Goal: Information Seeking & Learning: Understand process/instructions

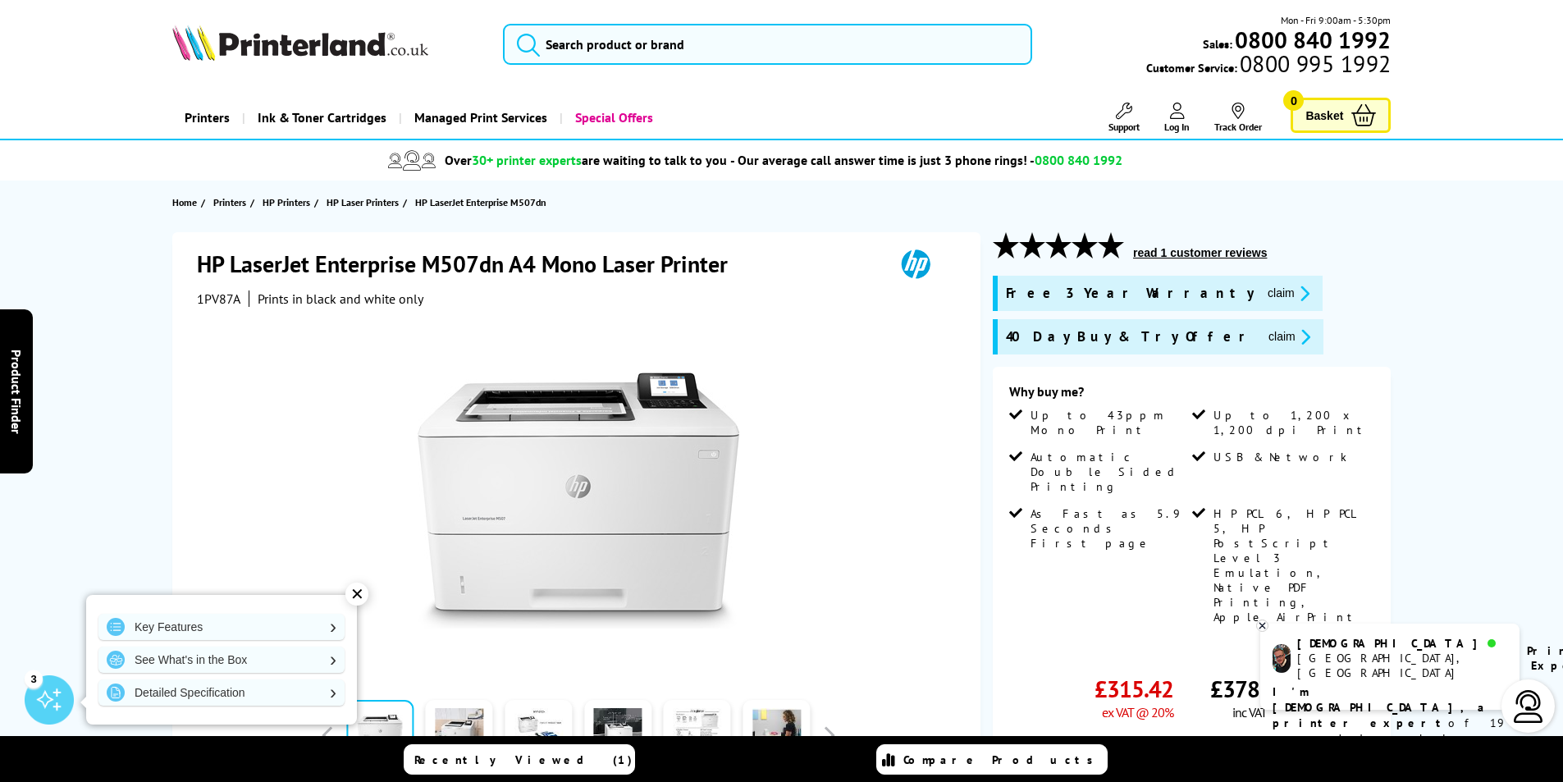
click at [1546, 713] on div at bounding box center [1527, 705] width 53 height 53
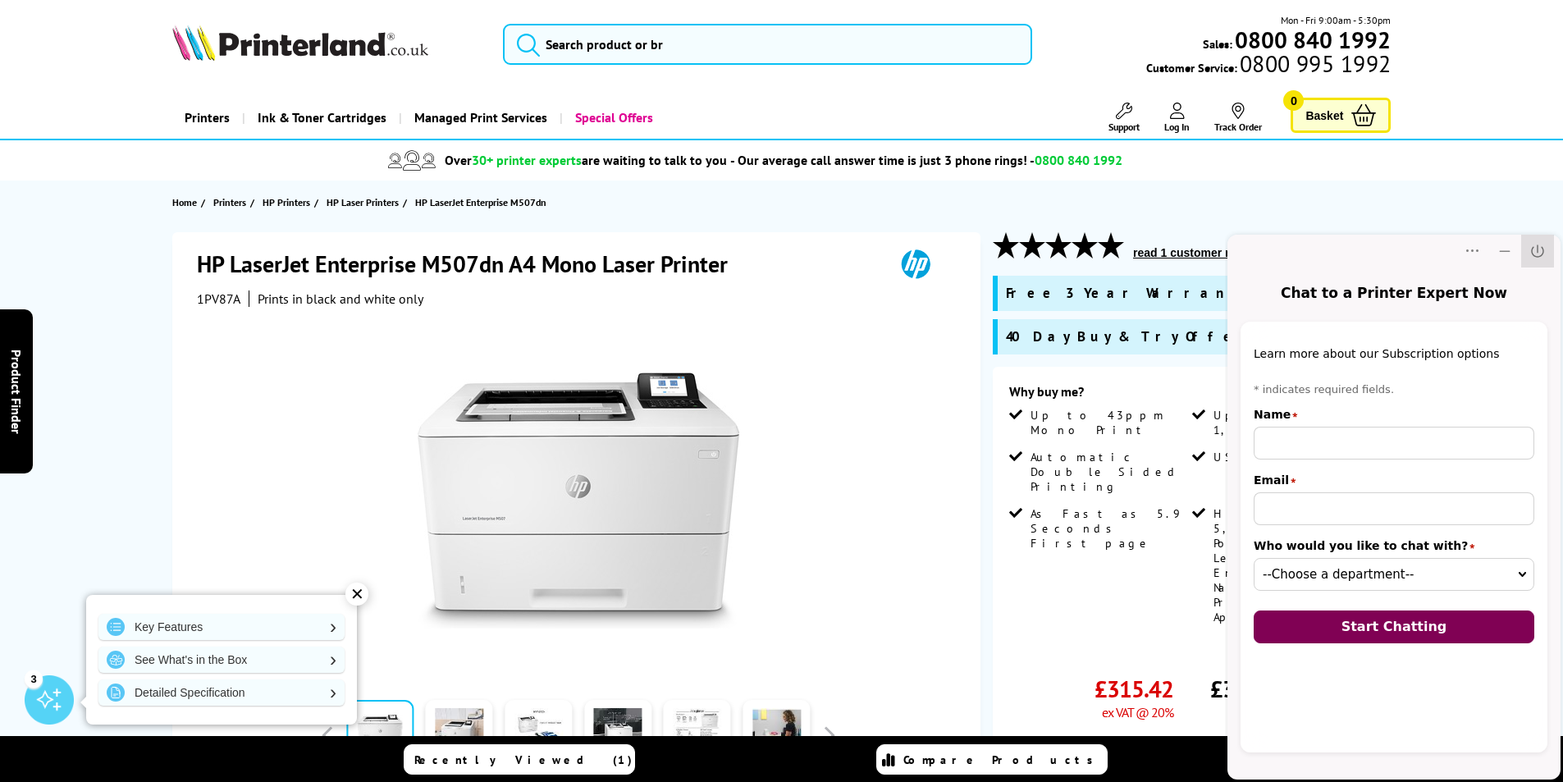
click at [1544, 248] on icon "Close" at bounding box center [1537, 251] width 16 height 16
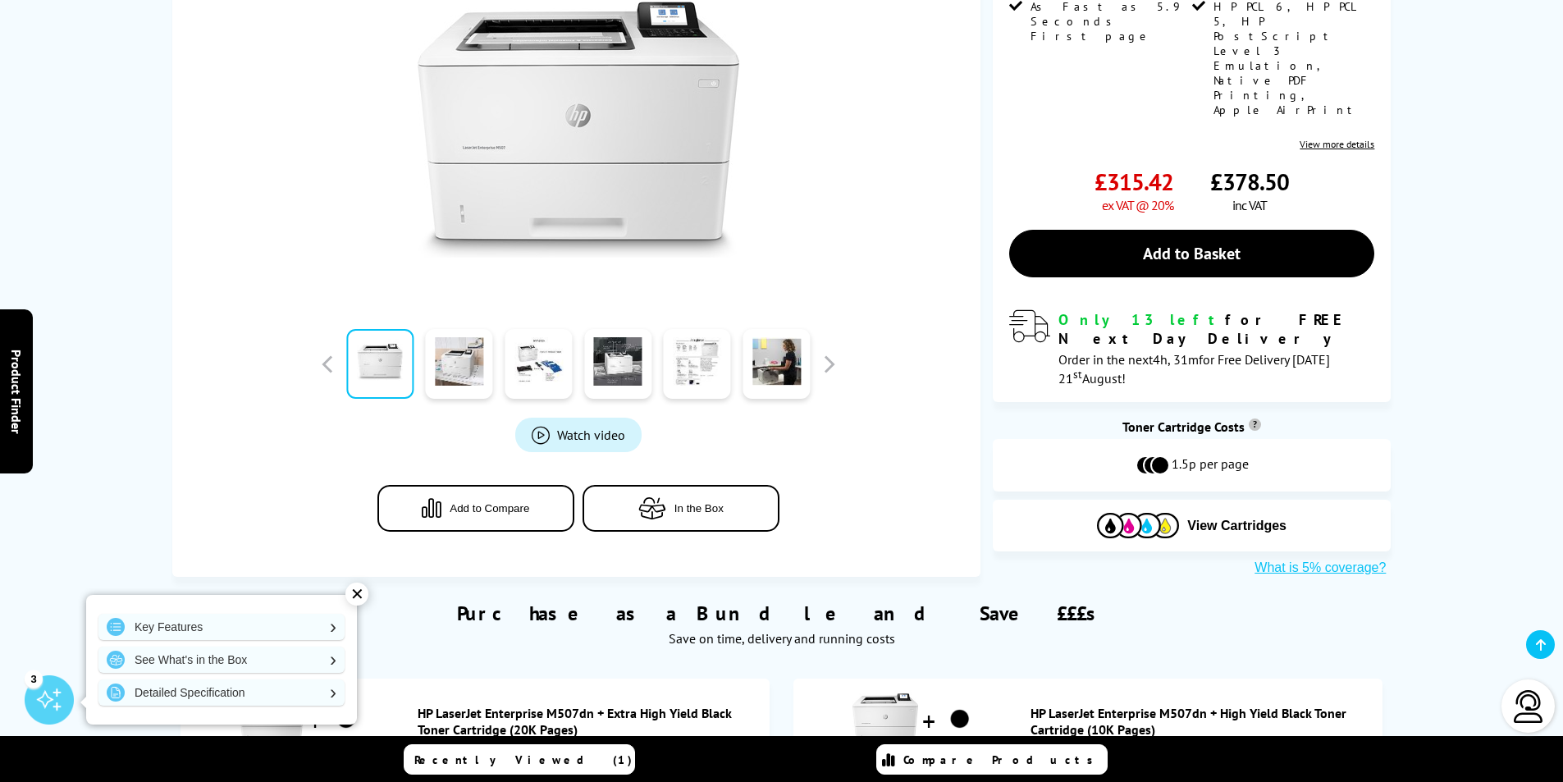
scroll to position [1230, 0]
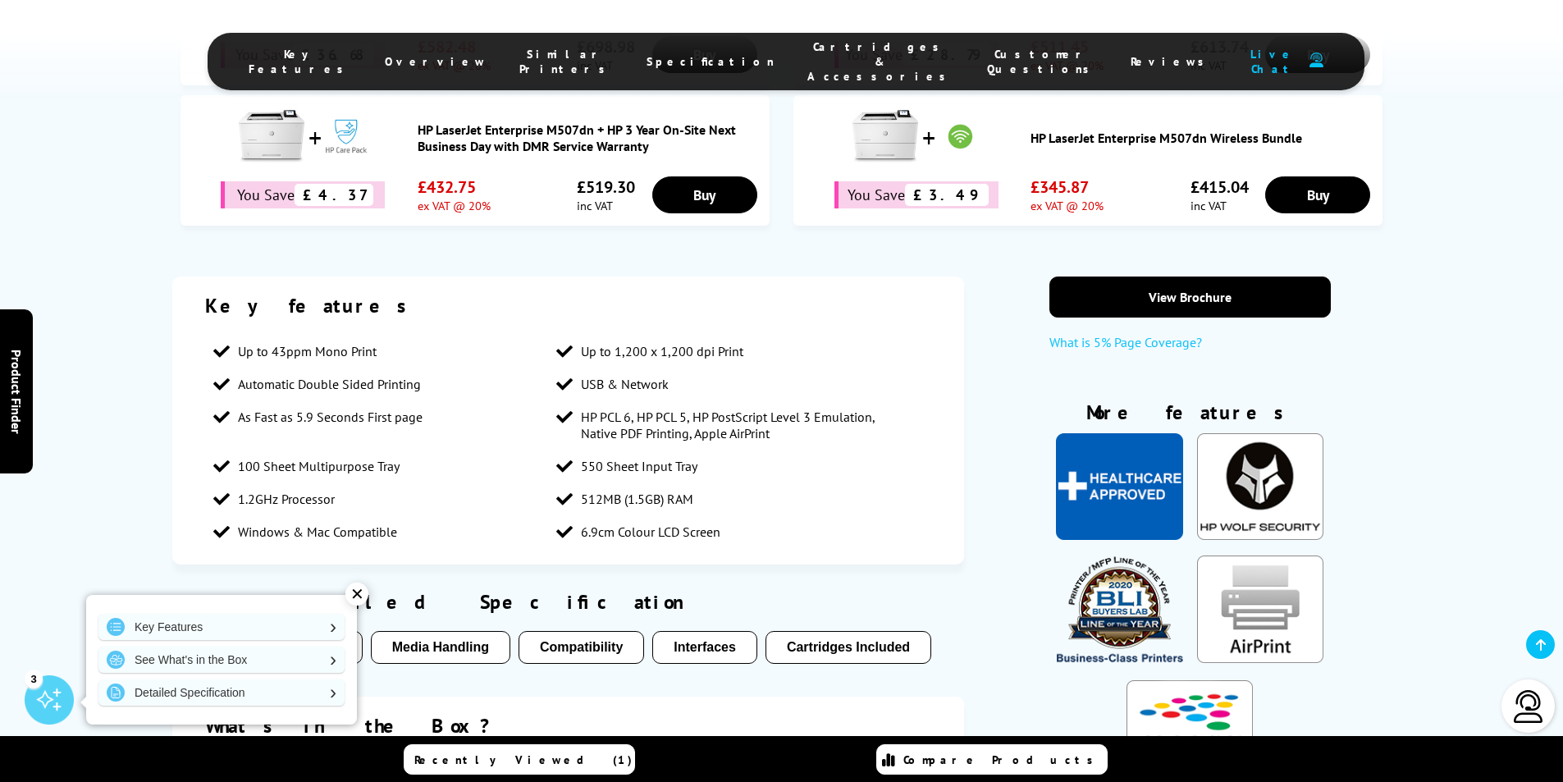
click at [1422, 341] on div "Key features Up to 43ppm Mono Print Up to 1,200 x 1,200 dpi Print Automatic Dou…" at bounding box center [781, 589] width 1312 height 626
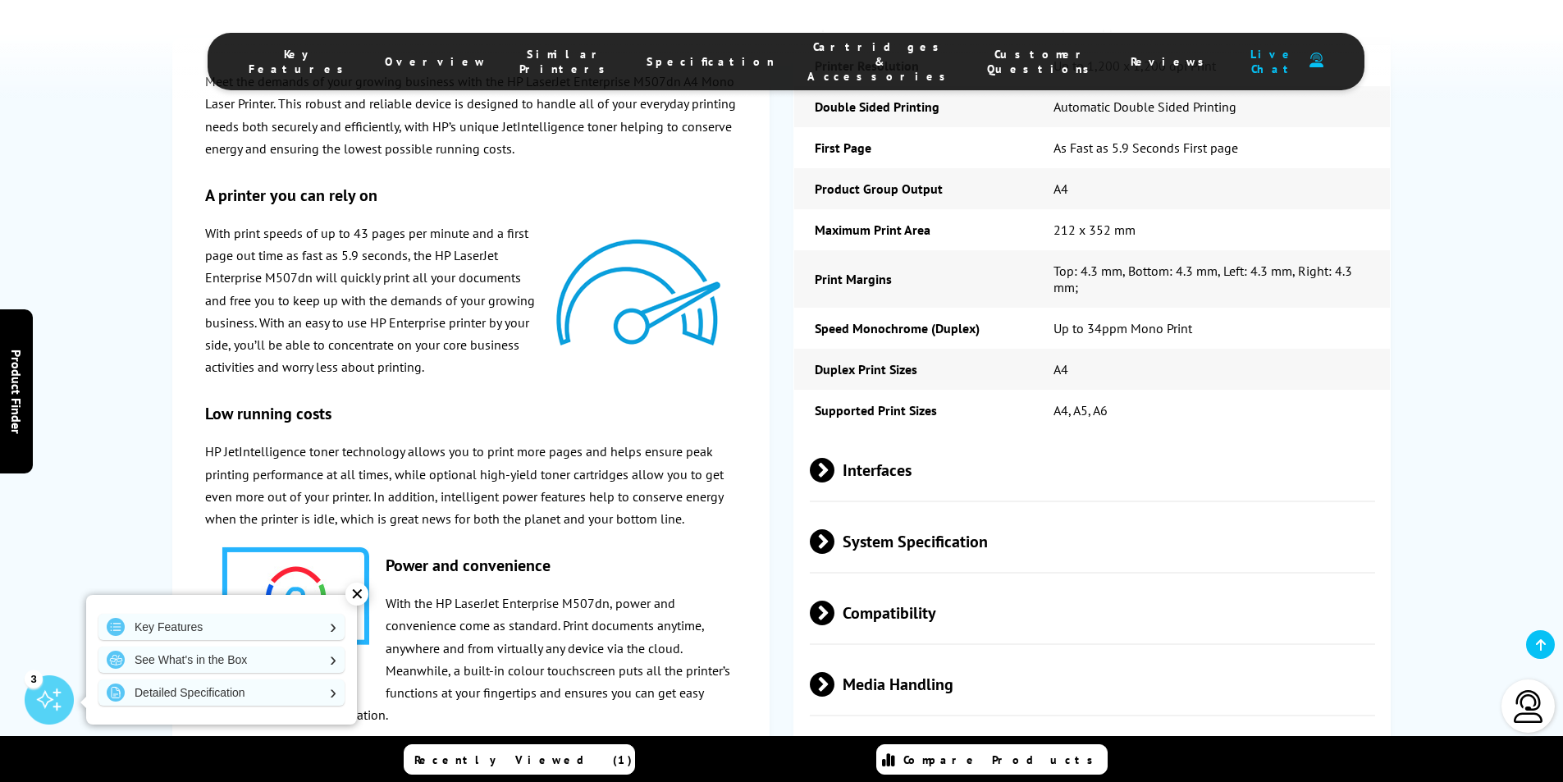
scroll to position [2871, 0]
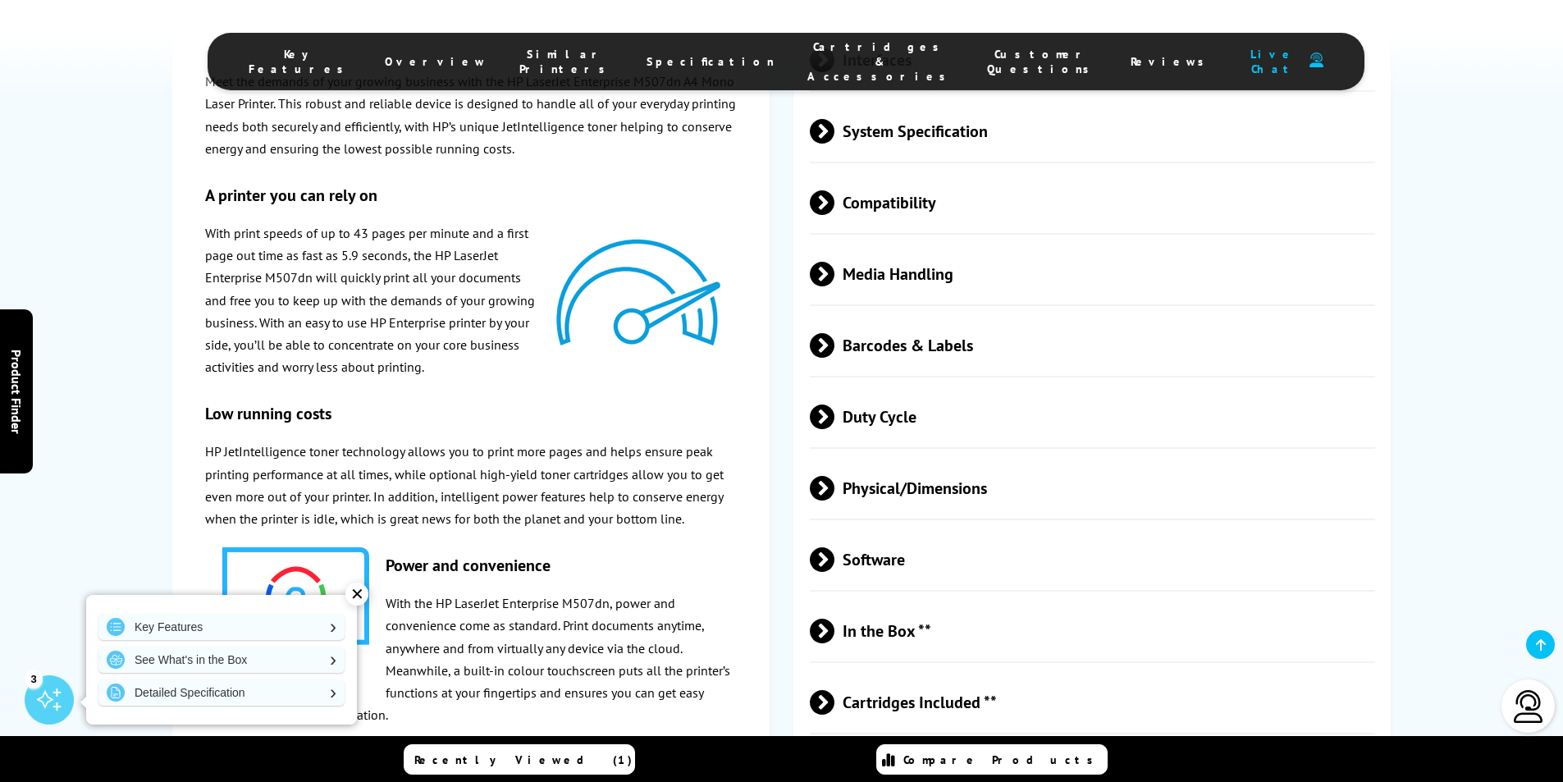
click at [358, 597] on div "✕" at bounding box center [356, 593] width 23 height 23
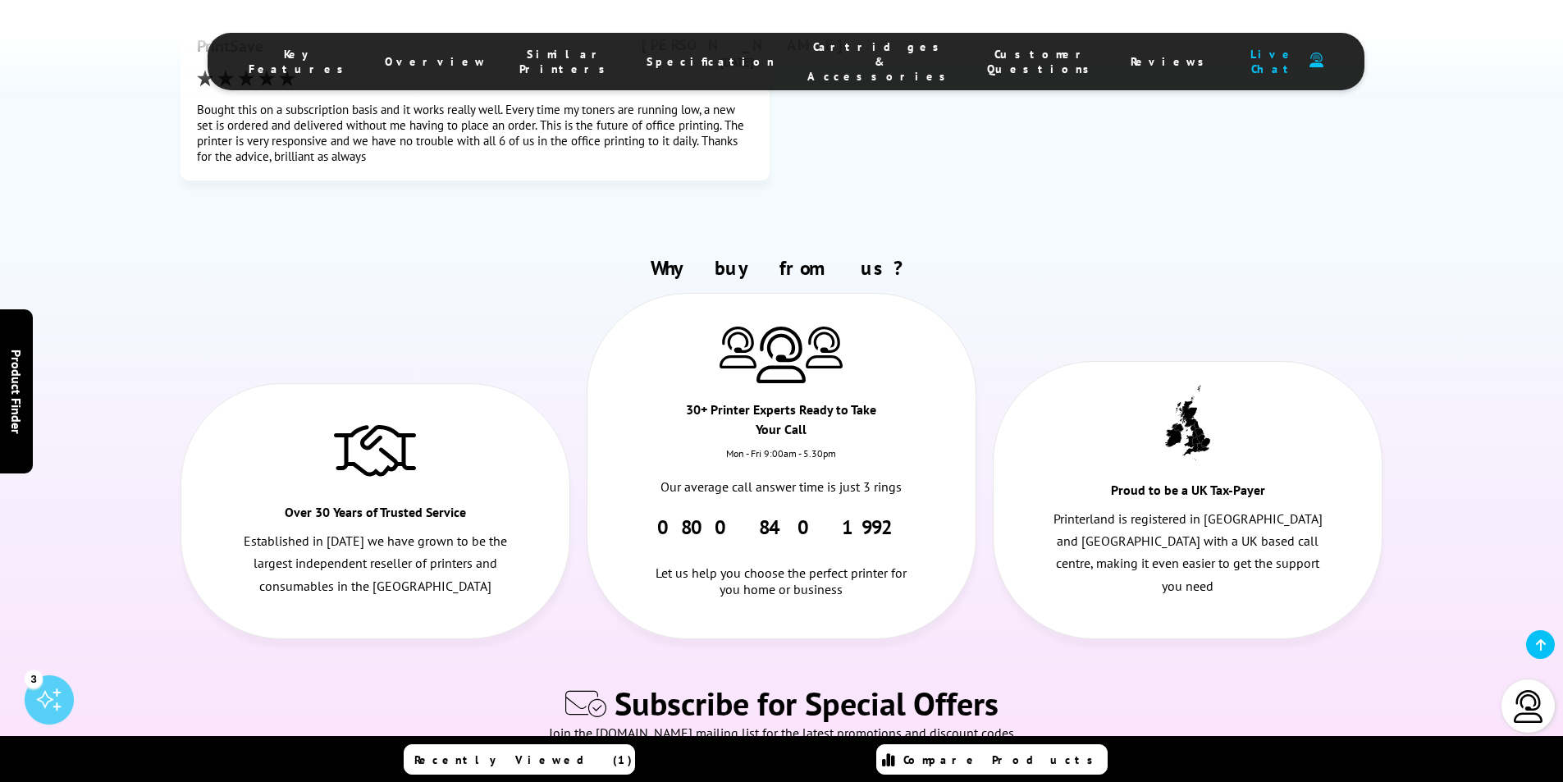
scroll to position [8063, 0]
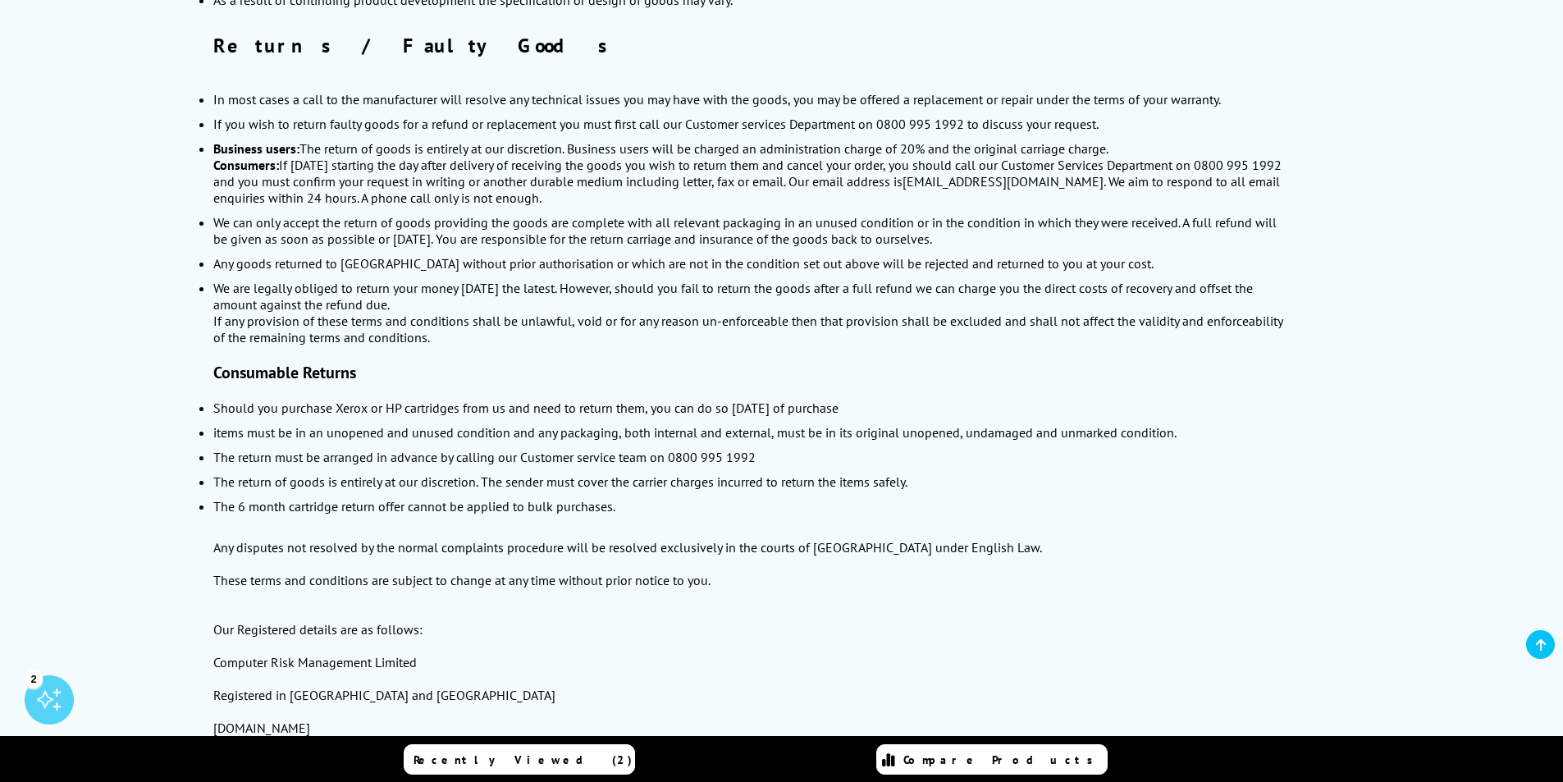
scroll to position [1558, 0]
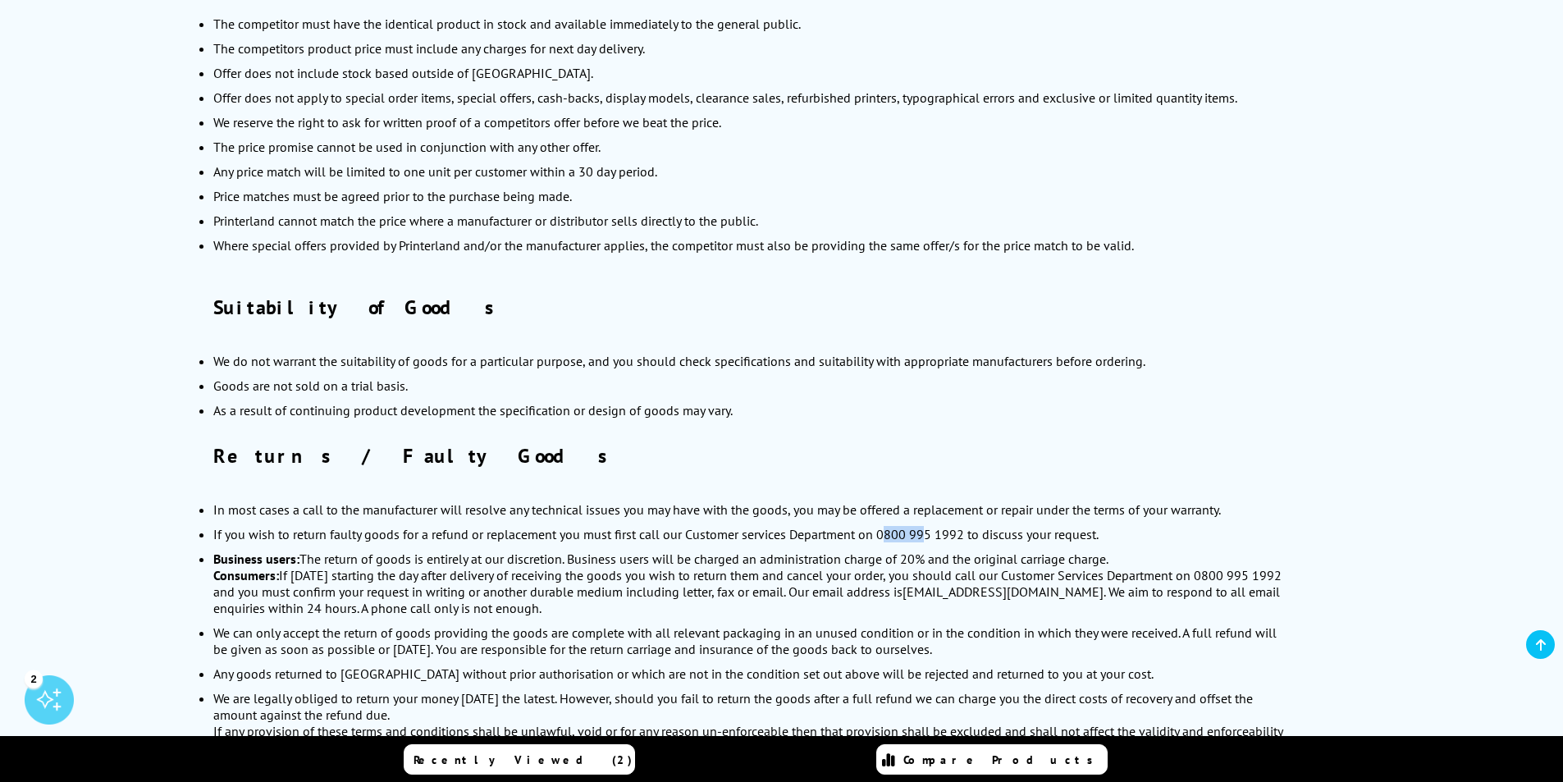
drag, startPoint x: 882, startPoint y: 514, endPoint x: 924, endPoint y: 521, distance: 42.3
click at [924, 526] on div "If you wish to return faulty goods for a refund or replacement you must first c…" at bounding box center [752, 534] width 1079 height 16
drag, startPoint x: 879, startPoint y: 515, endPoint x: 928, endPoint y: 518, distance: 49.3
click at [928, 526] on div "If you wish to return faulty goods for a refund or replacement you must first c…" at bounding box center [752, 534] width 1079 height 16
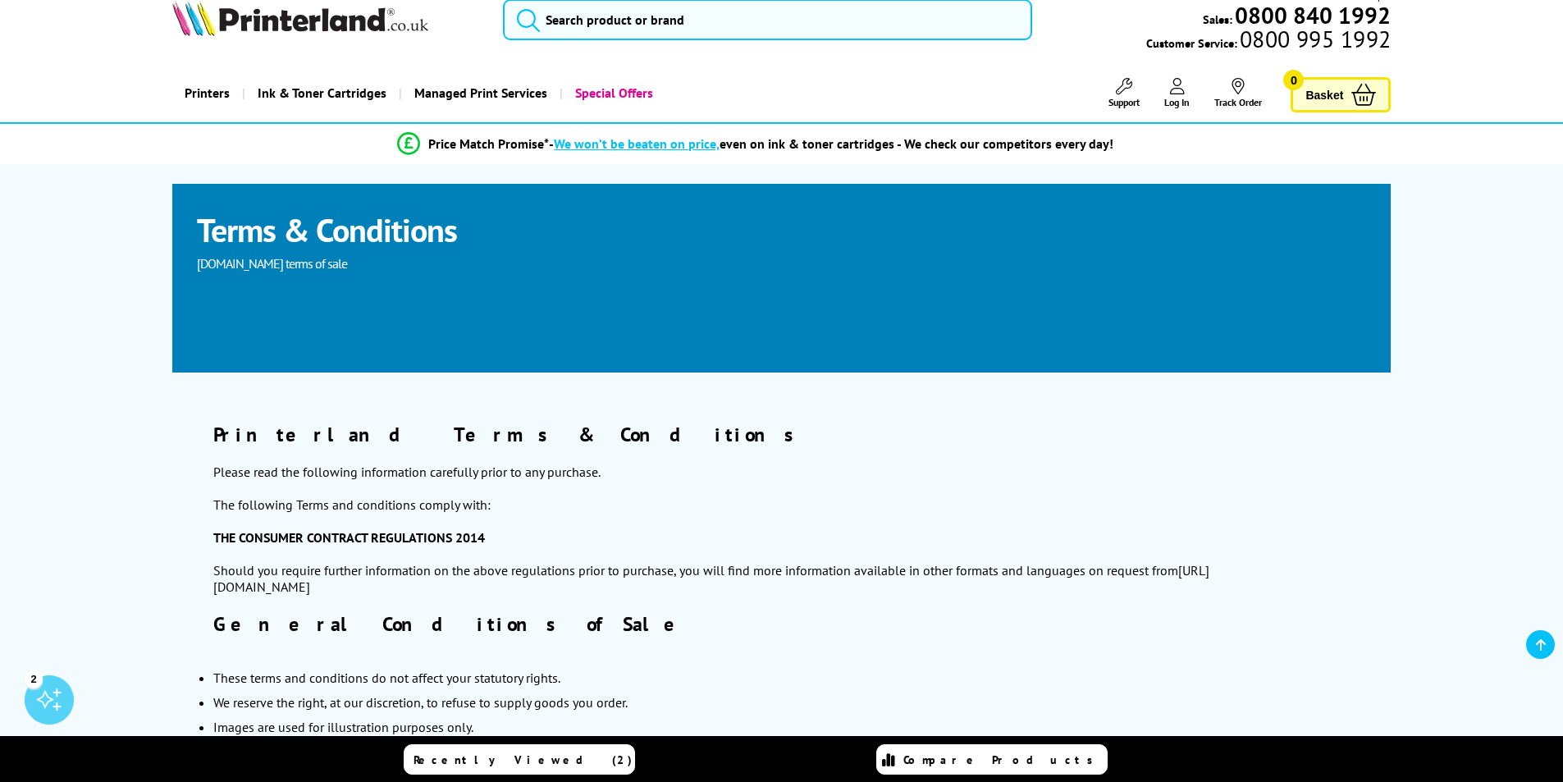
scroll to position [0, 0]
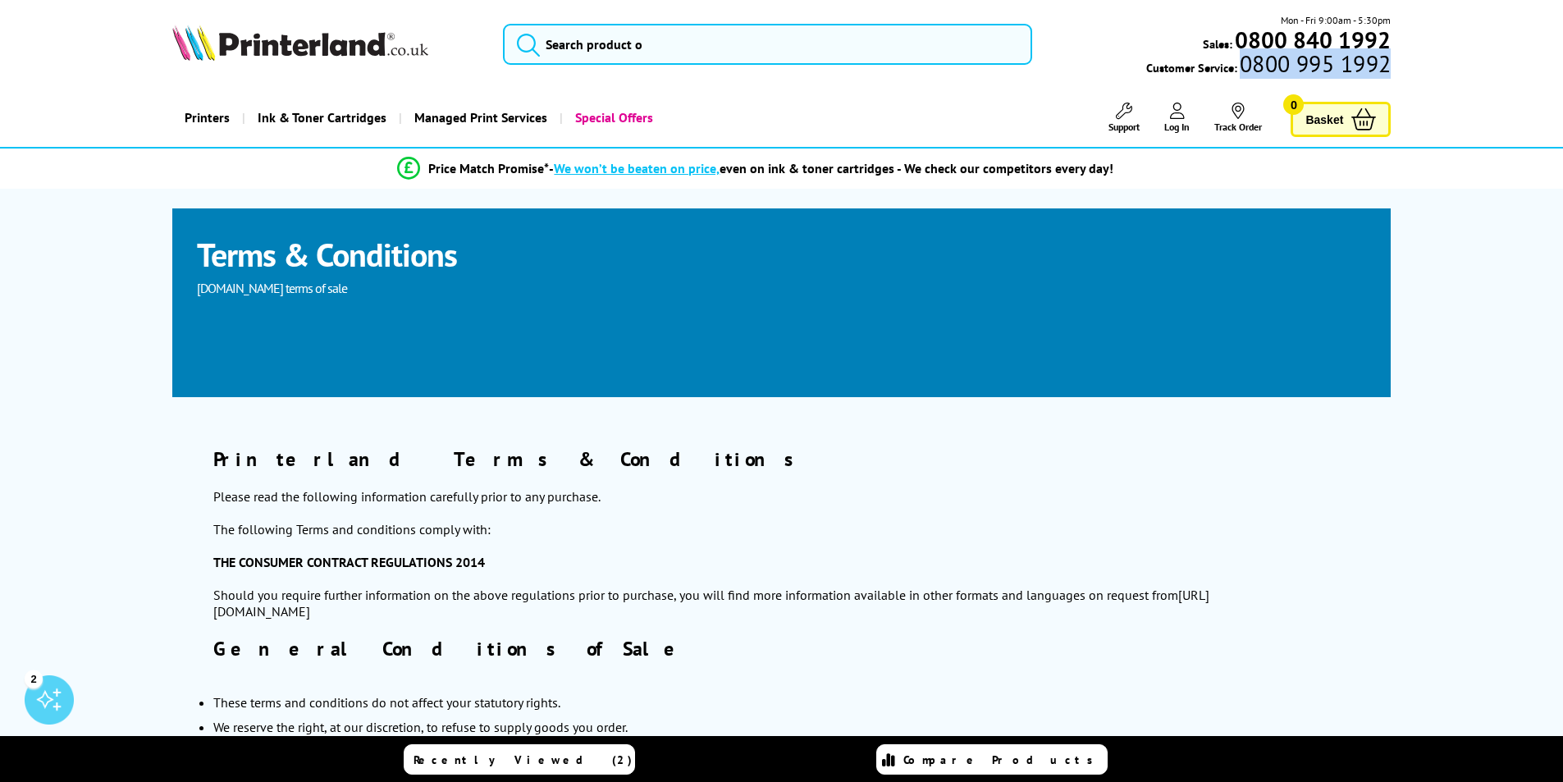
drag, startPoint x: 1235, startPoint y: 65, endPoint x: 1389, endPoint y: 72, distance: 154.4
click at [1389, 71] on span "0800 995 1992" at bounding box center [1313, 64] width 153 height 16
copy span "0800 995 1992"
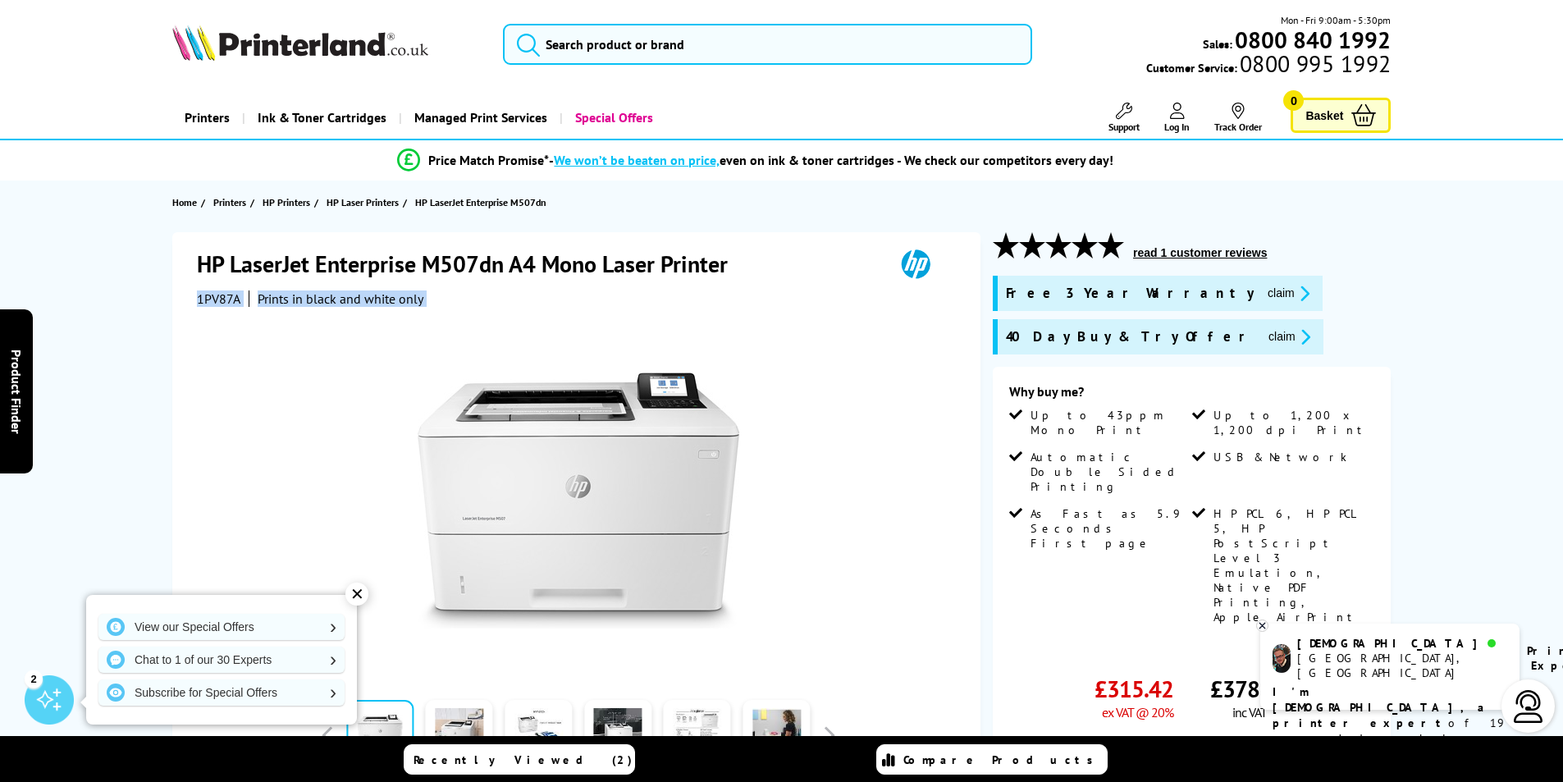
drag, startPoint x: 194, startPoint y: 295, endPoint x: 245, endPoint y: 307, distance: 52.1
click at [245, 307] on div "HP LaserJet Enterprise M507dn A4 Mono Laser Printer 1PV87A Prints in black and …" at bounding box center [576, 589] width 808 height 715
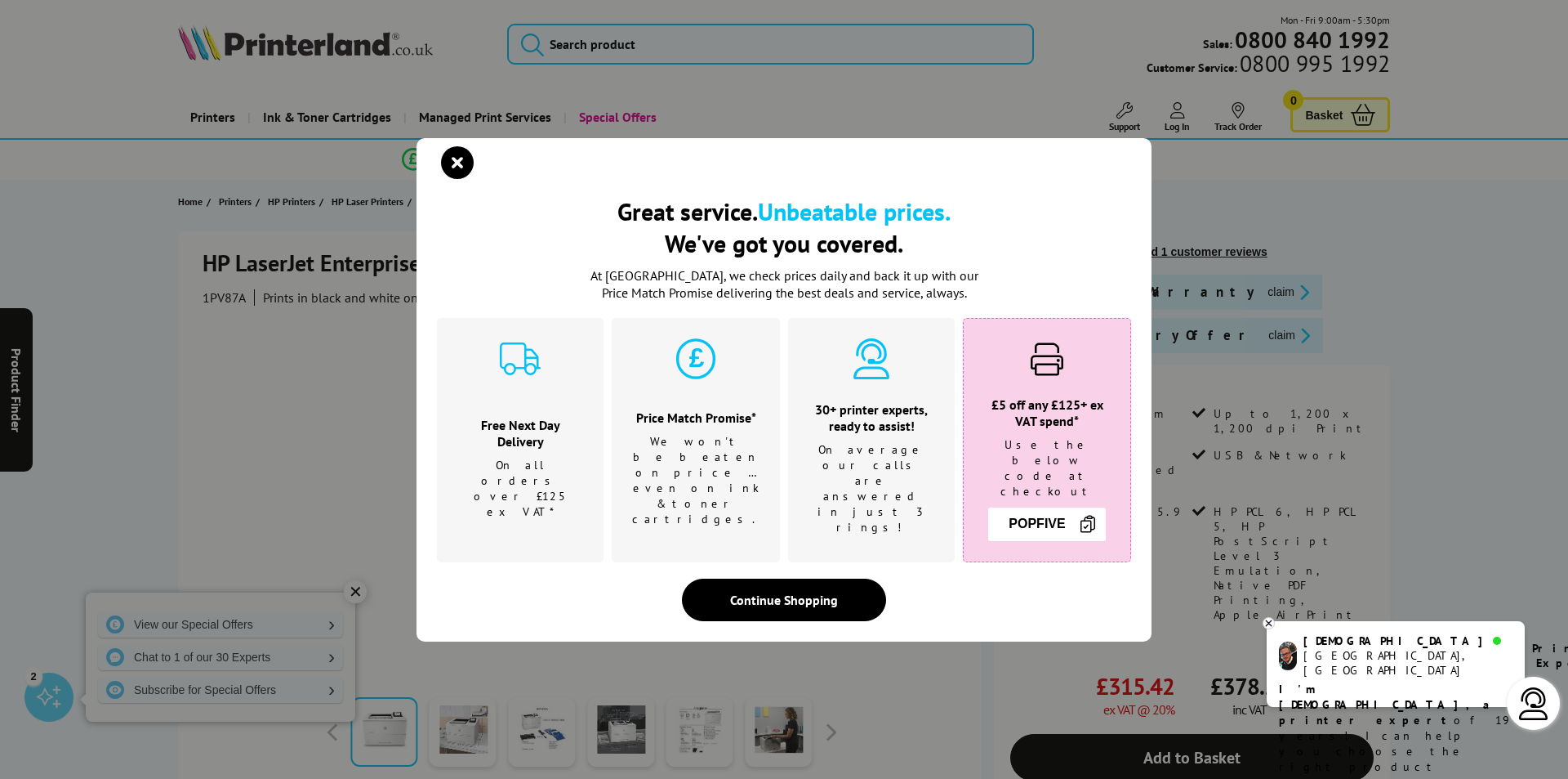
drag, startPoint x: 234, startPoint y: 301, endPoint x: 188, endPoint y: 348, distance: 65.8
click at [188, 348] on div "Great service. Unbeatable prices. We've got you covered. Great service. Unbeata…" at bounding box center [784, 390] width 1568 height 779
click at [461, 176] on icon "close modal" at bounding box center [457, 162] width 33 height 33
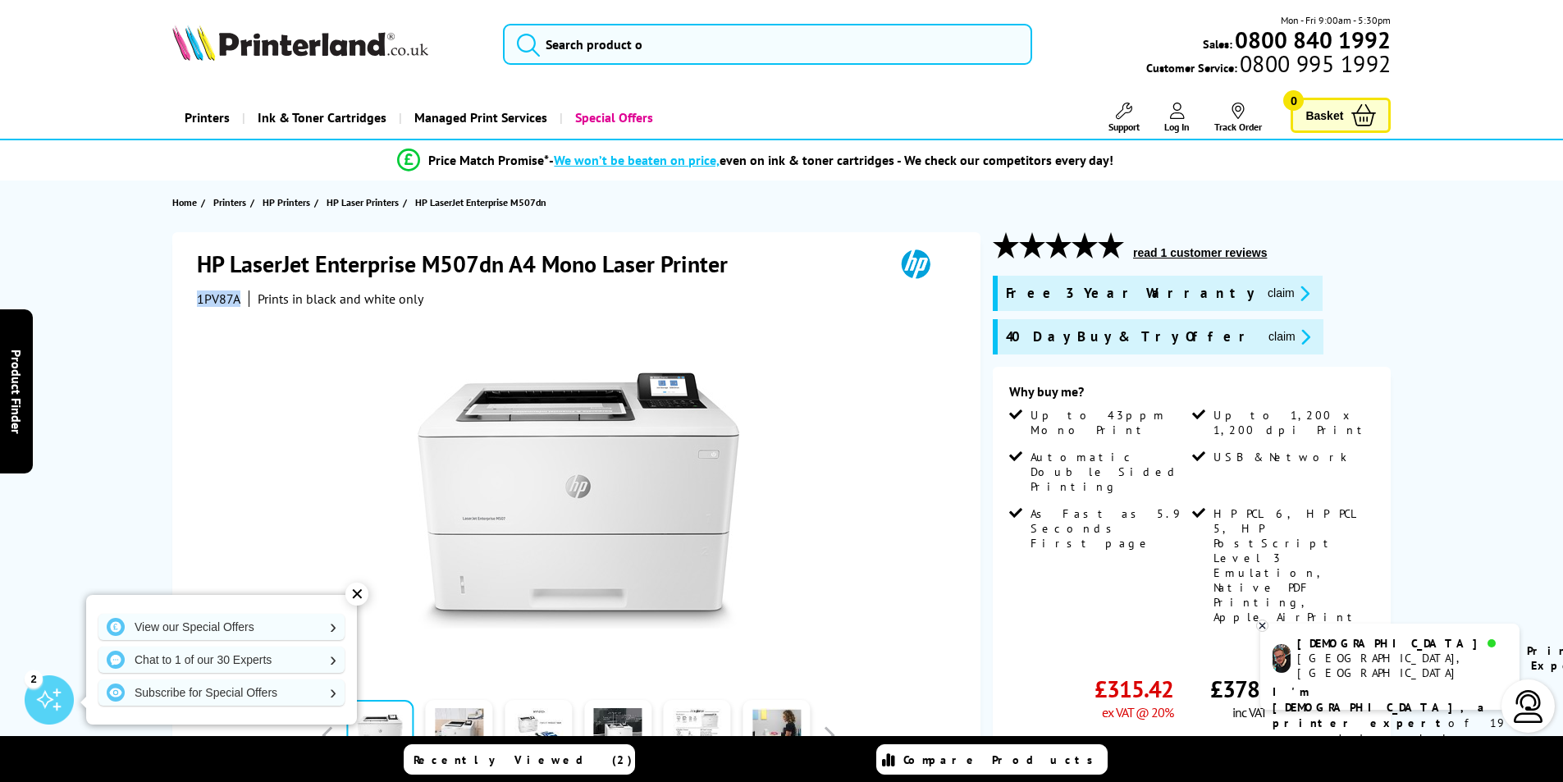
drag, startPoint x: 194, startPoint y: 297, endPoint x: 247, endPoint y: 301, distance: 53.5
click at [247, 301] on div "HP LaserJet Enterprise M507dn A4 Mono Laser Printer 1PV87A Prints in black and …" at bounding box center [576, 589] width 808 height 715
copy div "1PV87A"
